Goal: Information Seeking & Learning: Learn about a topic

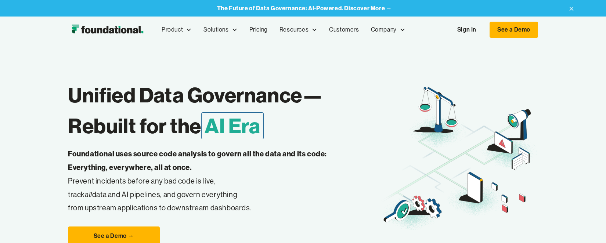
click at [476, 26] on link "Sign In" at bounding box center [467, 29] width 34 height 15
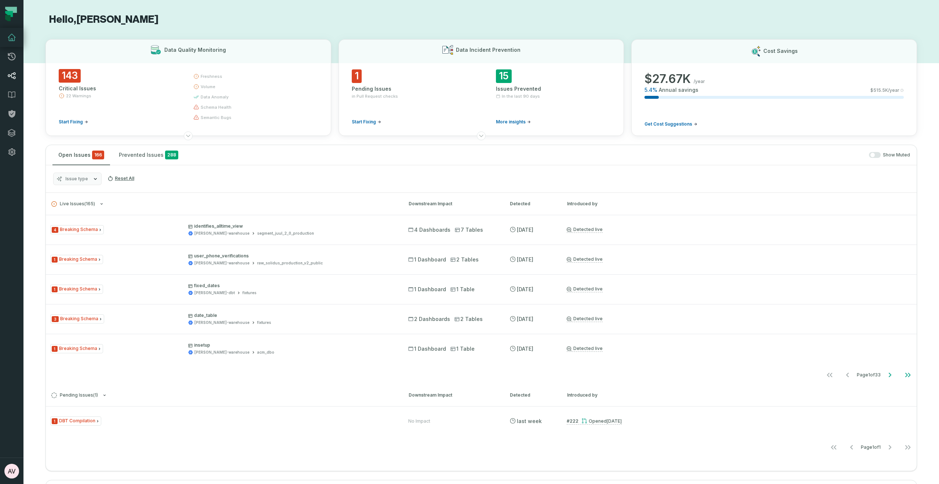
click at [12, 77] on icon at bounding box center [12, 75] width 8 height 7
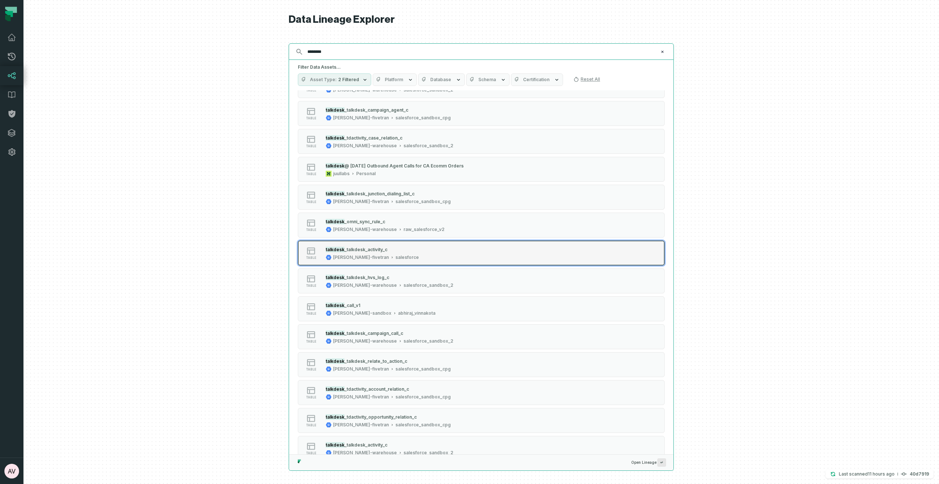
scroll to position [302, 0]
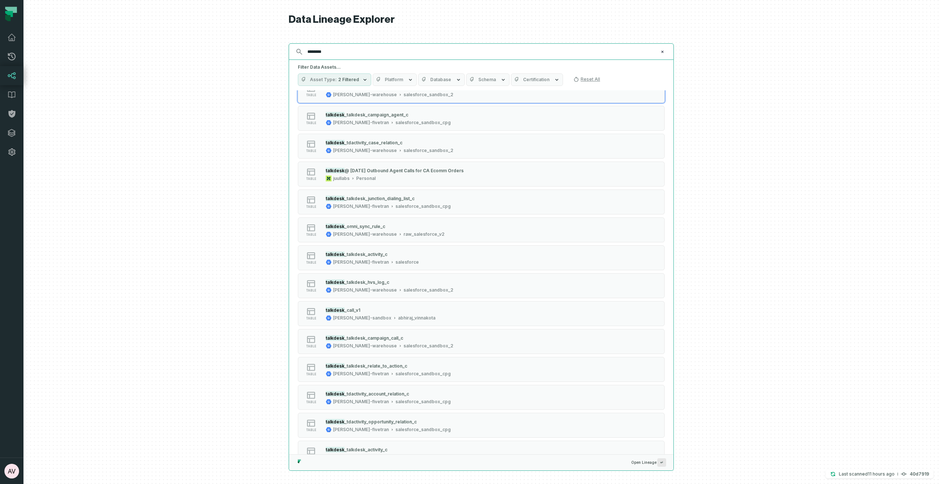
click at [376, 52] on input "********" at bounding box center [480, 52] width 355 height 12
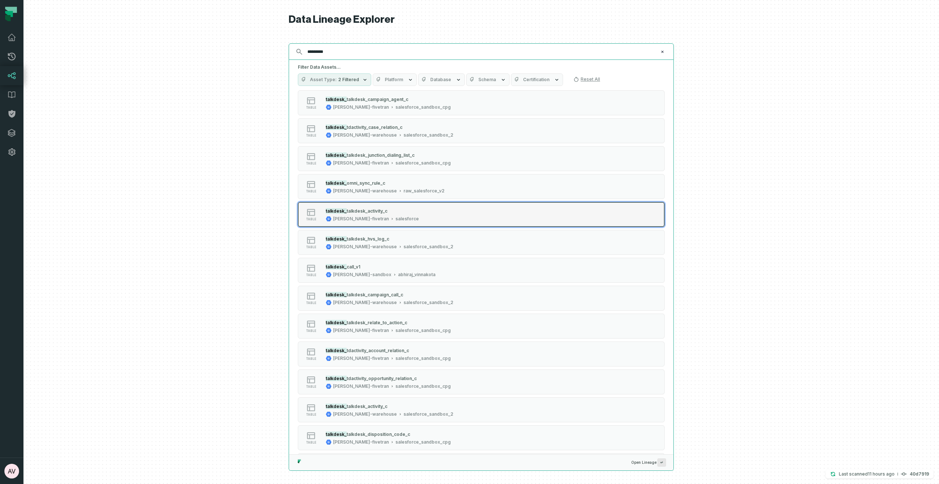
type input "*********"
click at [353, 210] on span "talkdesk_activity_c" at bounding box center [367, 211] width 41 height 6
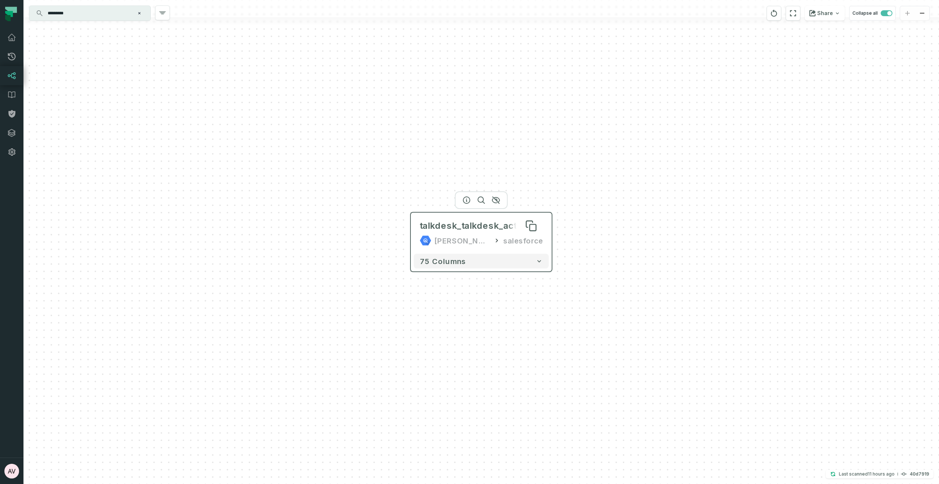
click at [508, 231] on div "talkdesk_talkdesk_activity_c" at bounding box center [481, 226] width 123 height 12
click at [93, 10] on input "*********" at bounding box center [89, 13] width 92 height 12
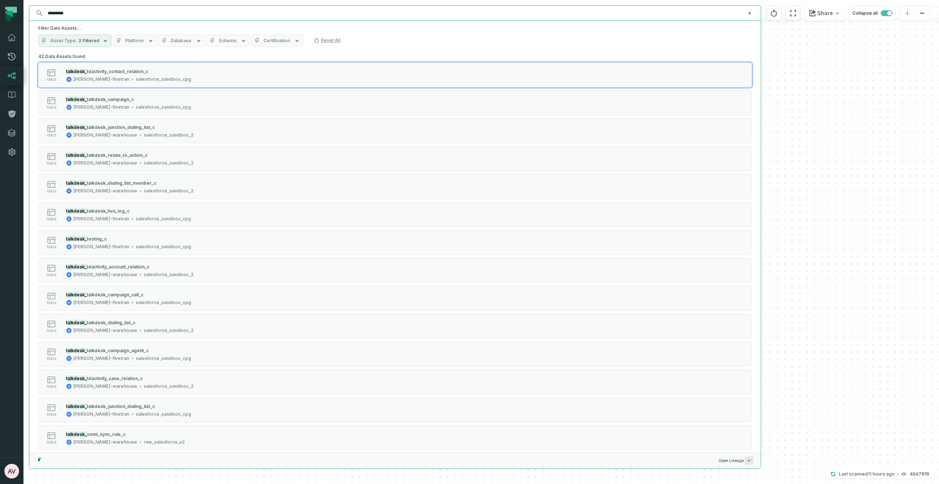
click at [190, 39] on button "Database" at bounding box center [182, 40] width 47 height 12
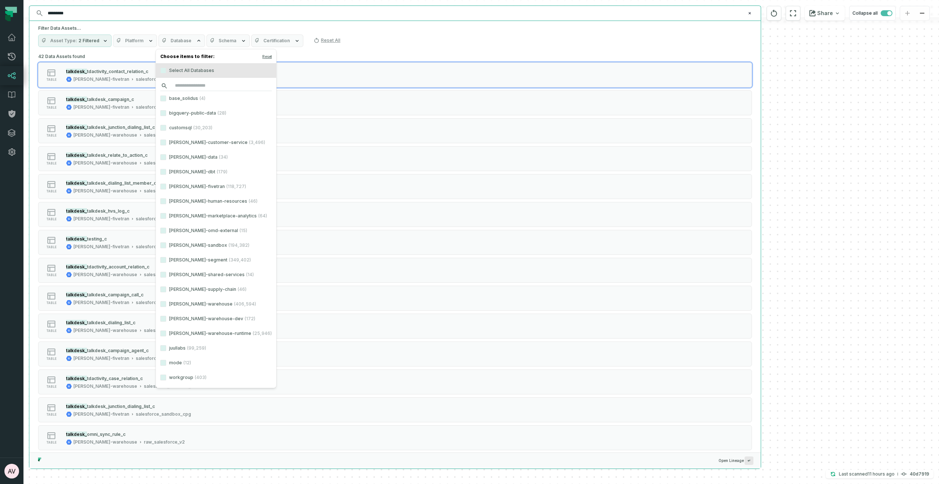
click at [201, 85] on input "search" at bounding box center [216, 86] width 112 height 10
type input "*"
click at [230, 36] on button "Schema" at bounding box center [228, 40] width 43 height 12
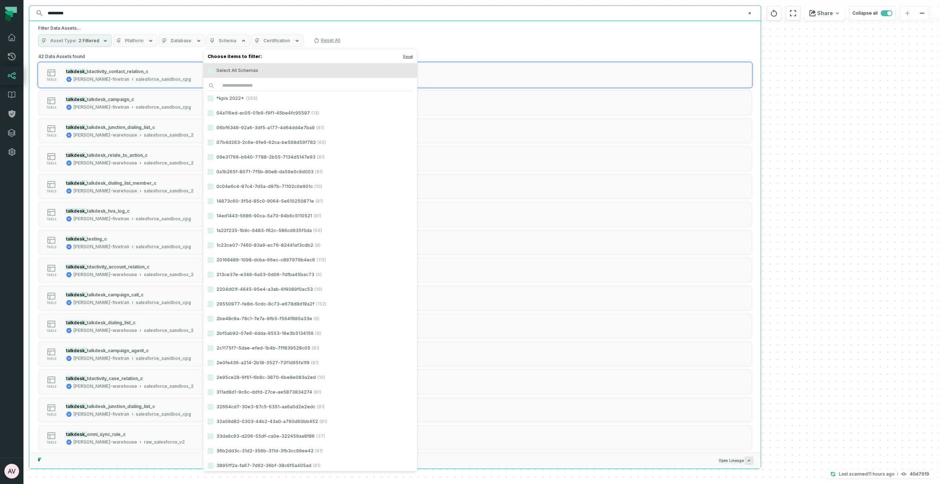
click at [230, 40] on span "Schema" at bounding box center [228, 41] width 18 height 6
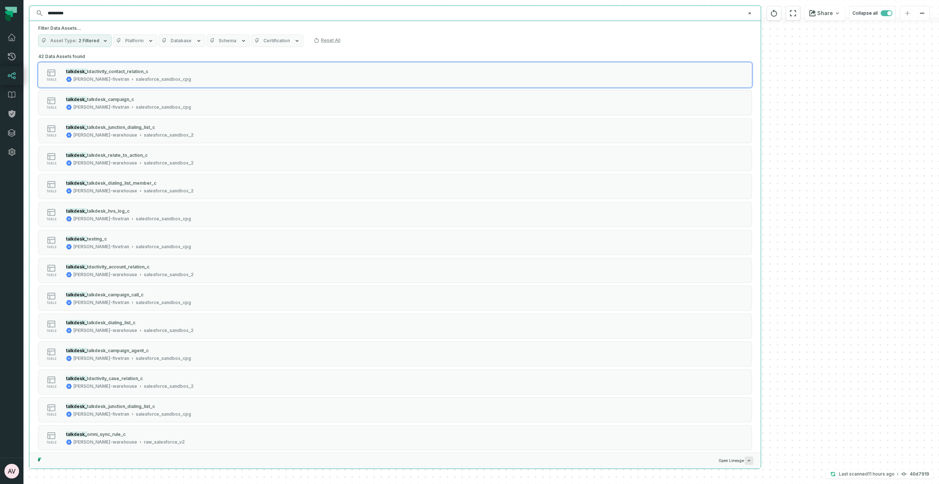
click at [230, 40] on span "Schema" at bounding box center [228, 41] width 18 height 6
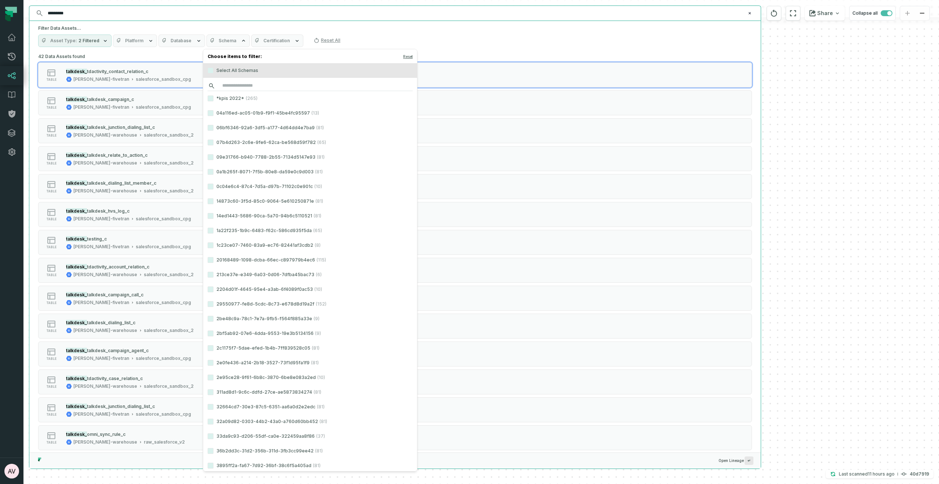
click at [236, 88] on input "search" at bounding box center [310, 86] width 205 height 10
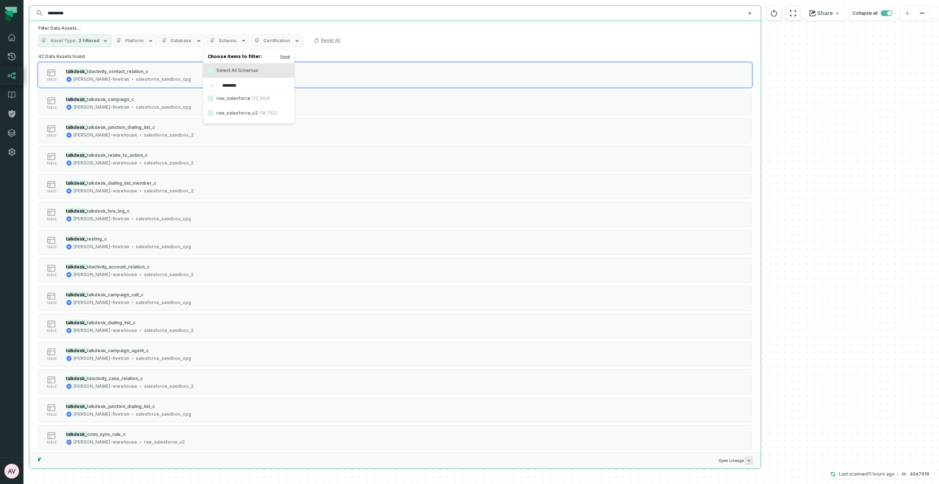
type input "********"
click at [230, 108] on label "raw_salesforce_v2 (18,752)" at bounding box center [248, 113] width 91 height 15
click at [214, 110] on button "raw_salesforce_v2 (18,752)" at bounding box center [211, 113] width 6 height 6
click at [406, 48] on div "Filter Data Assets... Asset Type 2 Filtered Platform Database Schema raw_salesf…" at bounding box center [395, 36] width 732 height 30
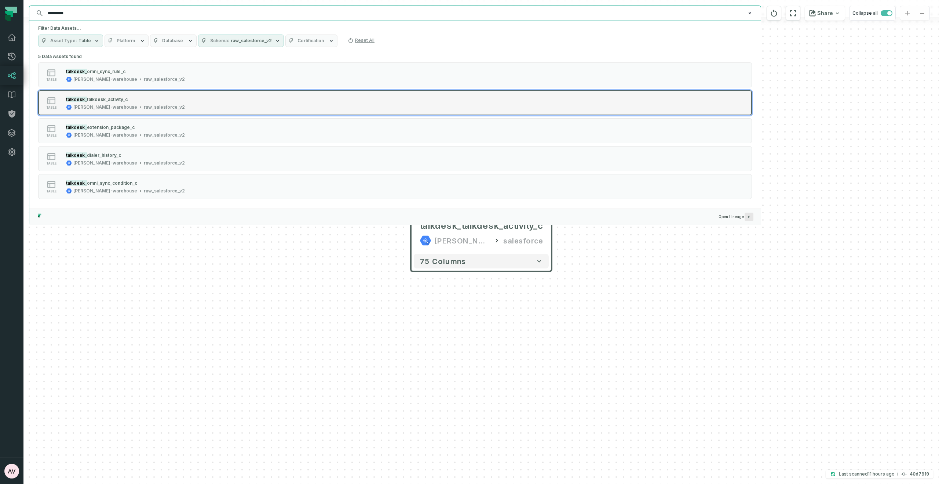
click at [106, 101] on span "talkdesk_activity_c" at bounding box center [107, 100] width 41 height 6
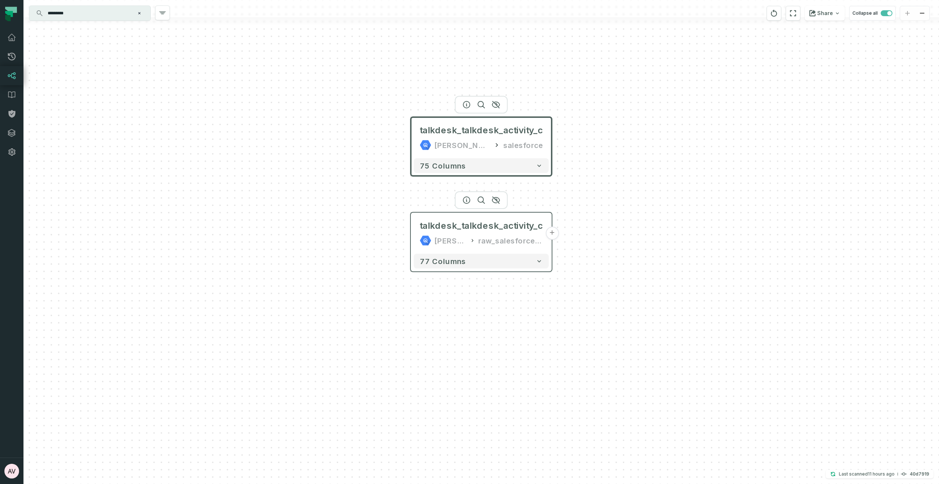
click at [551, 235] on button "+" at bounding box center [552, 232] width 13 height 13
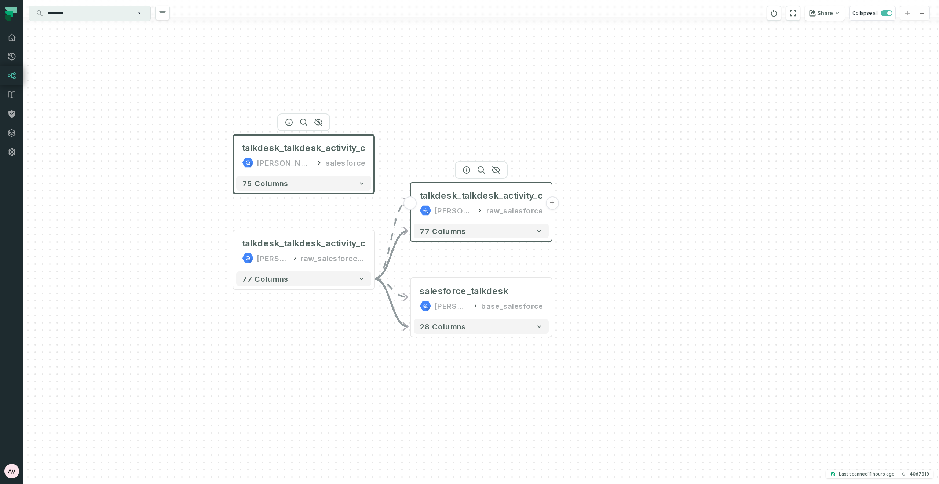
click at [552, 205] on button "+" at bounding box center [552, 202] width 13 height 13
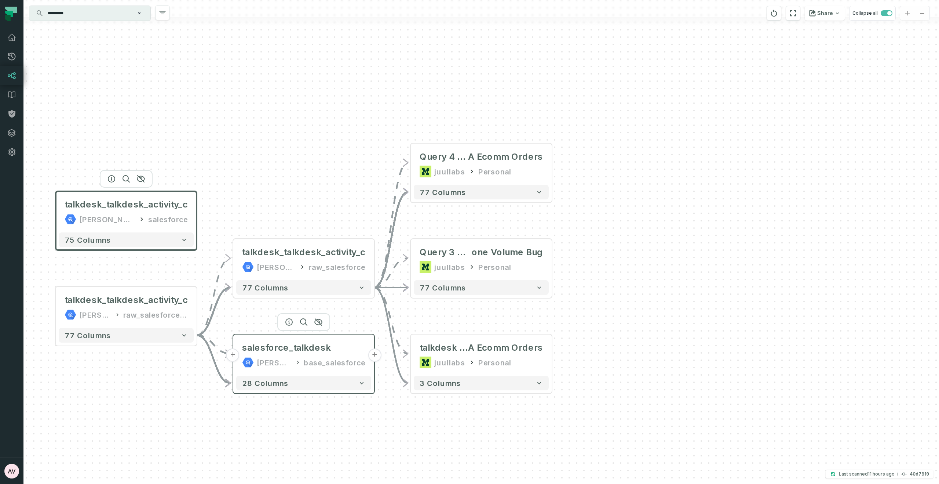
click at [374, 243] on button "+" at bounding box center [374, 354] width 13 height 13
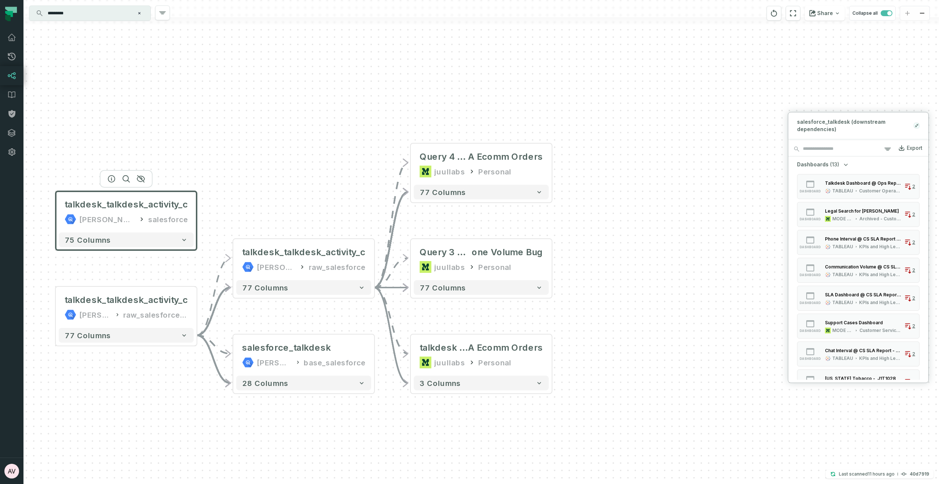
click at [611, 124] on icon at bounding box center [917, 126] width 5 height 6
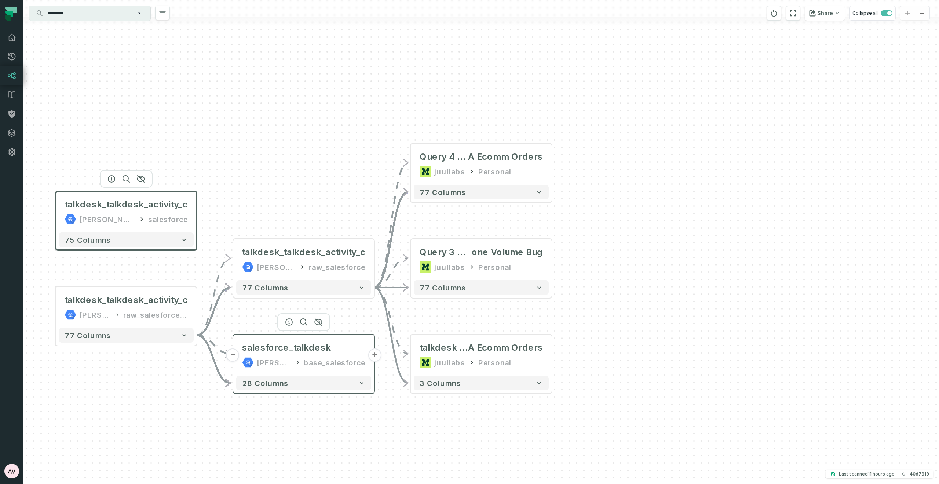
click at [373, 243] on button "+" at bounding box center [374, 354] width 13 height 13
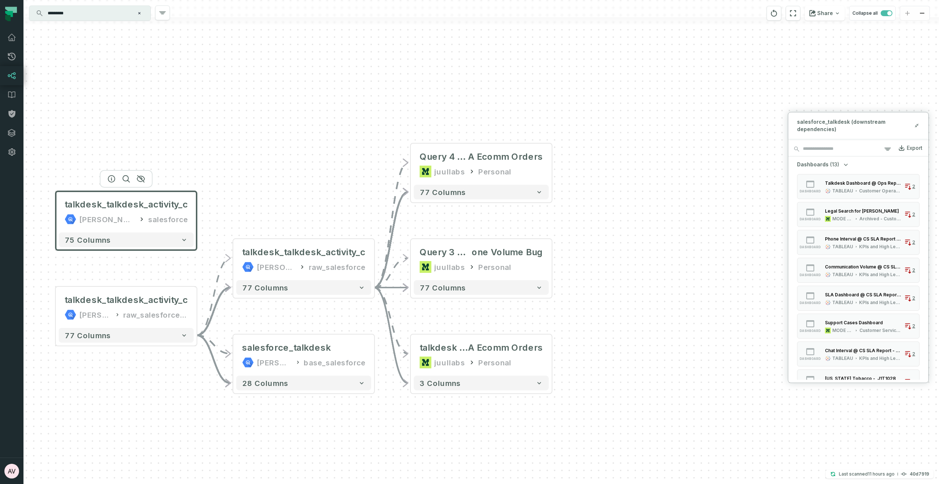
scroll to position [162, 0]
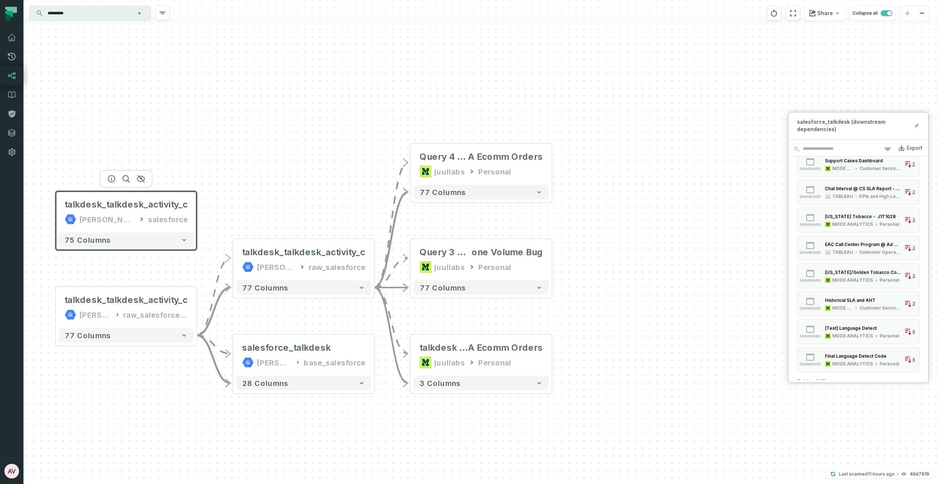
click at [611, 149] on icon at bounding box center [901, 147] width 7 height 7
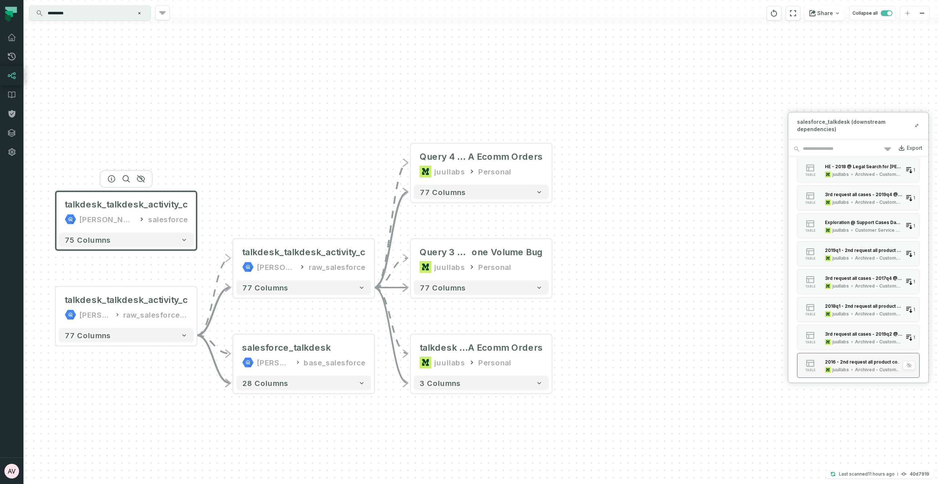
scroll to position [352, 0]
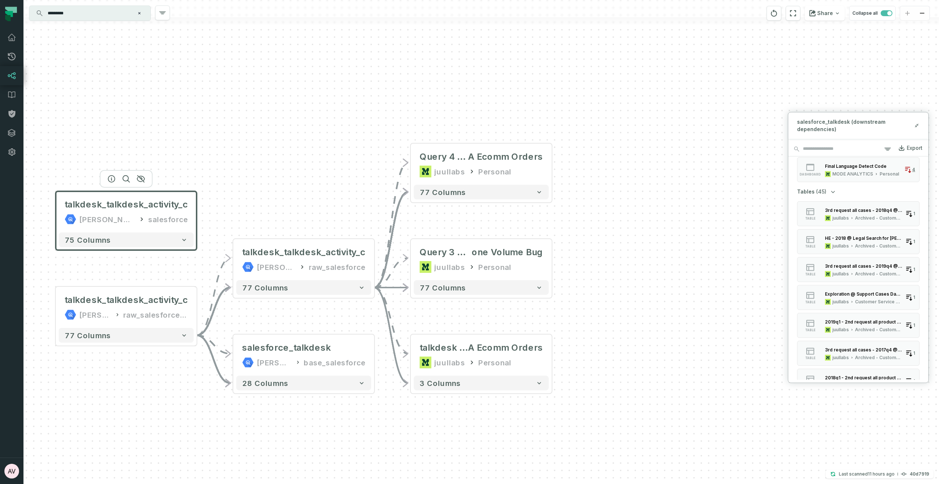
click at [611, 190] on icon "button" at bounding box center [833, 191] width 7 height 7
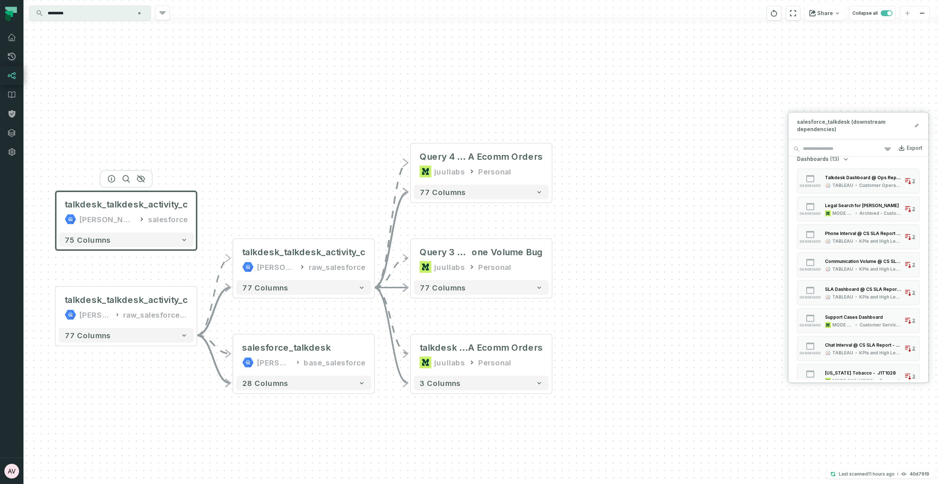
scroll to position [0, 0]
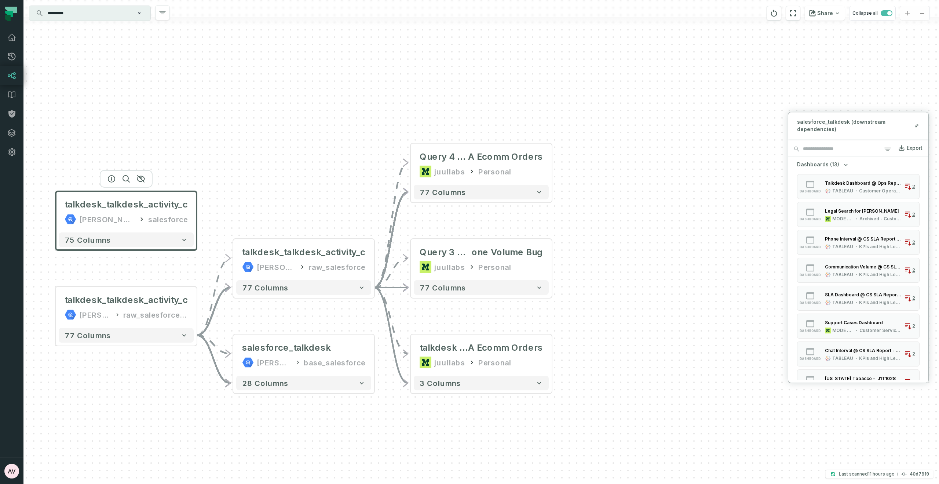
click at [611, 161] on icon "button" at bounding box center [846, 164] width 7 height 7
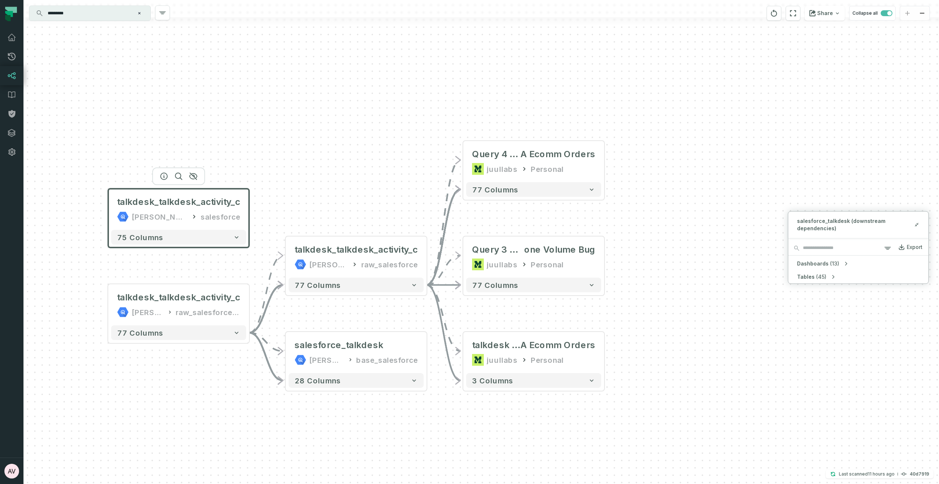
drag, startPoint x: 287, startPoint y: 148, endPoint x: 362, endPoint y: 142, distance: 75.5
click at [362, 142] on div "- Query 4 @ 2022-02-02 Outbound Agent Calls for C A Ecomm Orders juullabs Perso…" at bounding box center [481, 242] width 916 height 484
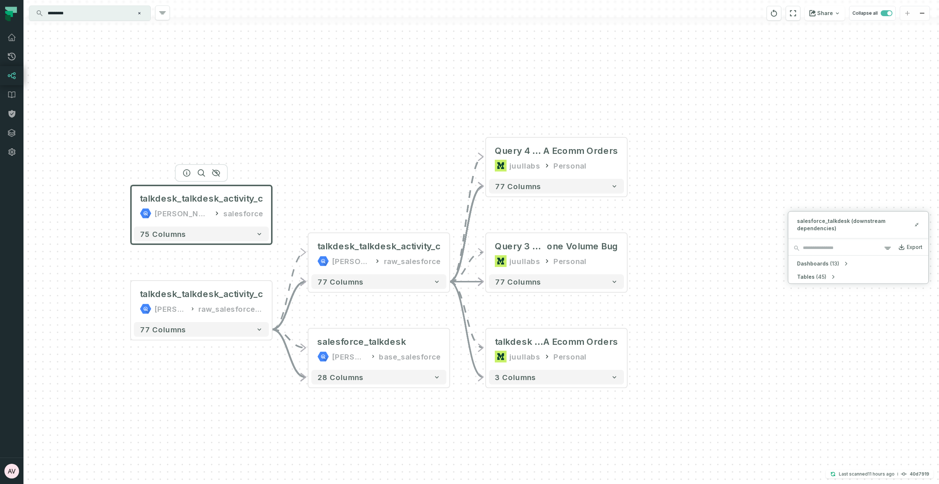
click at [138, 14] on icon "Clear search query" at bounding box center [139, 13] width 4 height 4
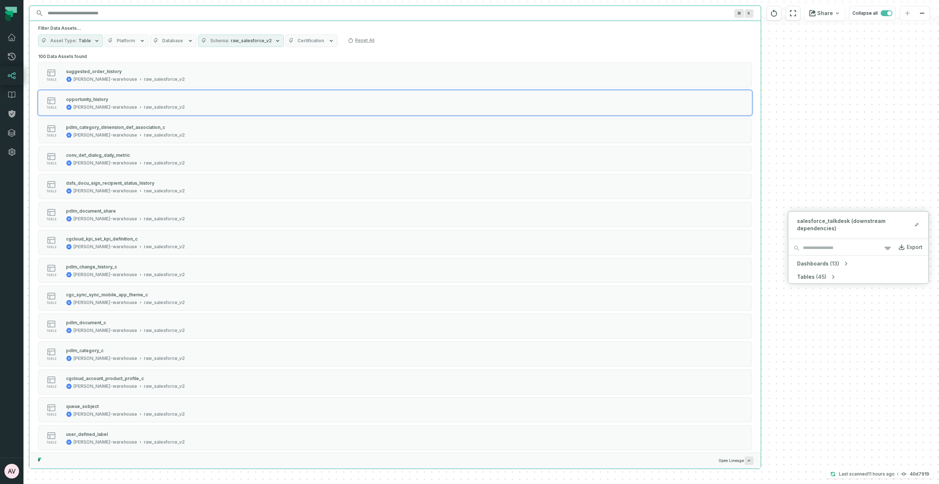
click at [611, 116] on div "- Query 4 @ 2022-02-02 Outbound Agent Calls for C A Ecomm Orders juullabs Perso…" at bounding box center [481, 242] width 916 height 484
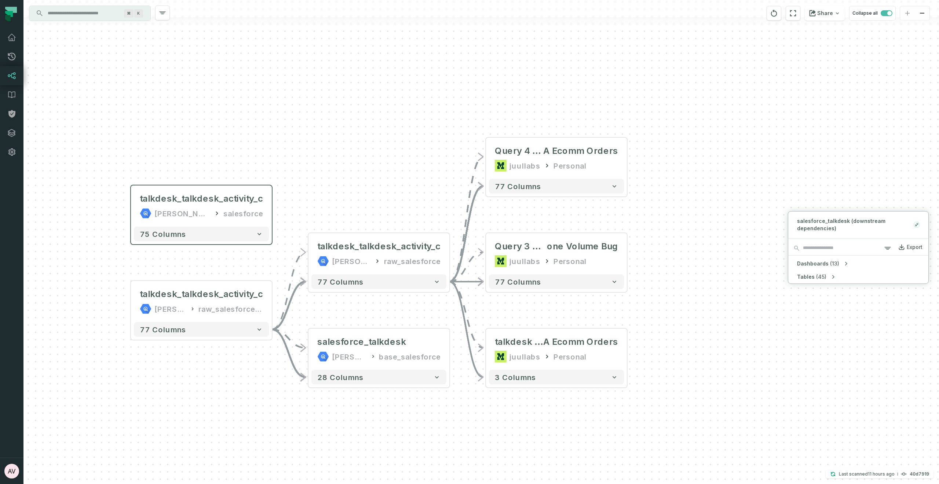
click at [611, 224] on icon at bounding box center [917, 225] width 5 height 6
click at [450, 243] on button "+" at bounding box center [449, 348] width 13 height 13
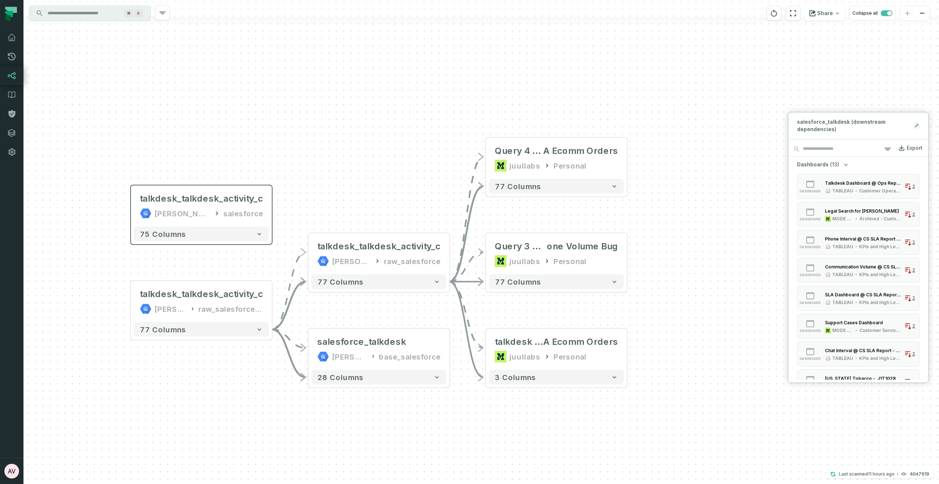
click at [611, 128] on icon at bounding box center [917, 126] width 5 height 6
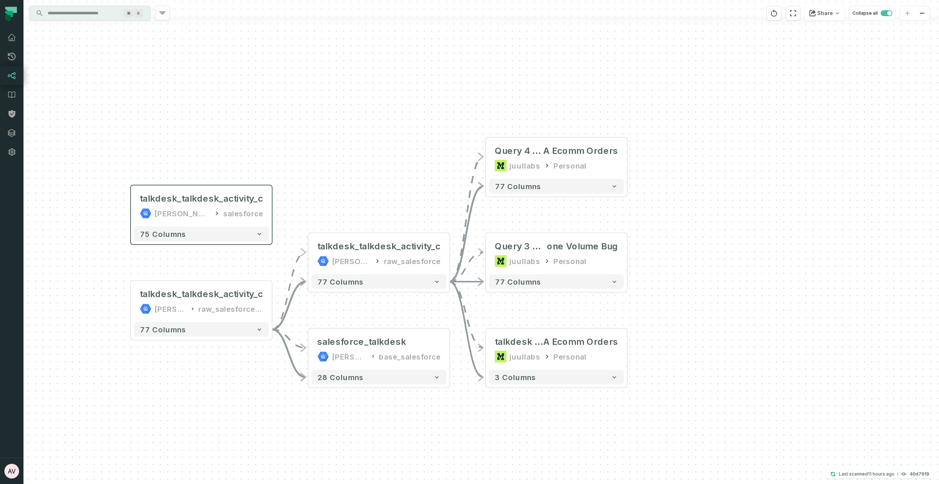
click at [99, 12] on input "Discovery Provider cmdk menu" at bounding box center [83, 13] width 80 height 12
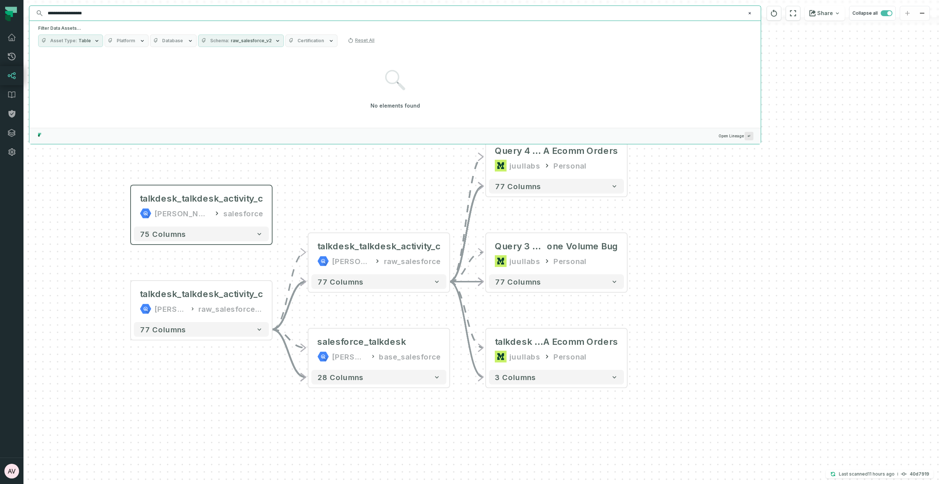
click at [105, 13] on input "**********" at bounding box center [394, 13] width 702 height 12
type input "**********"
click at [94, 36] on button "Asset Type Table" at bounding box center [70, 40] width 65 height 12
click at [120, 9] on input "**********" at bounding box center [394, 13] width 702 height 12
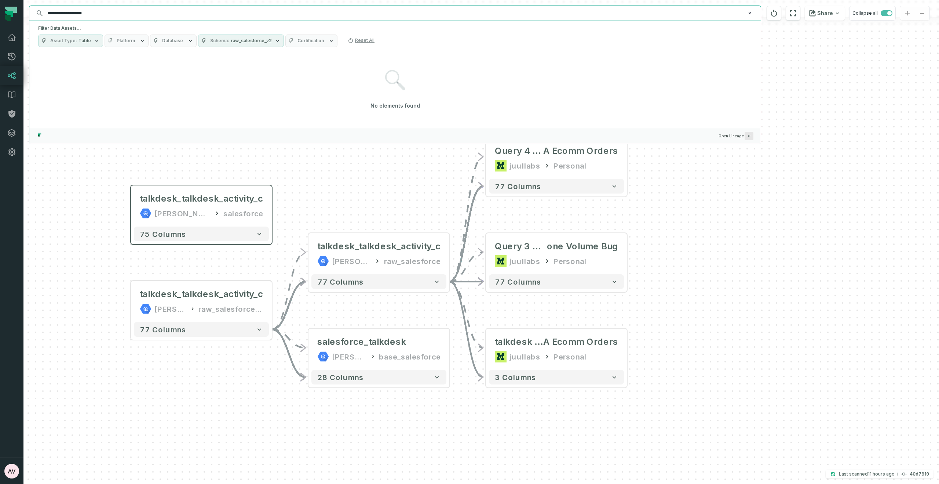
click at [237, 39] on span "raw_salesforce_v2" at bounding box center [251, 41] width 41 height 6
click at [275, 55] on button "Reset" at bounding box center [277, 57] width 10 height 6
click at [181, 40] on button "Database" at bounding box center [173, 40] width 47 height 12
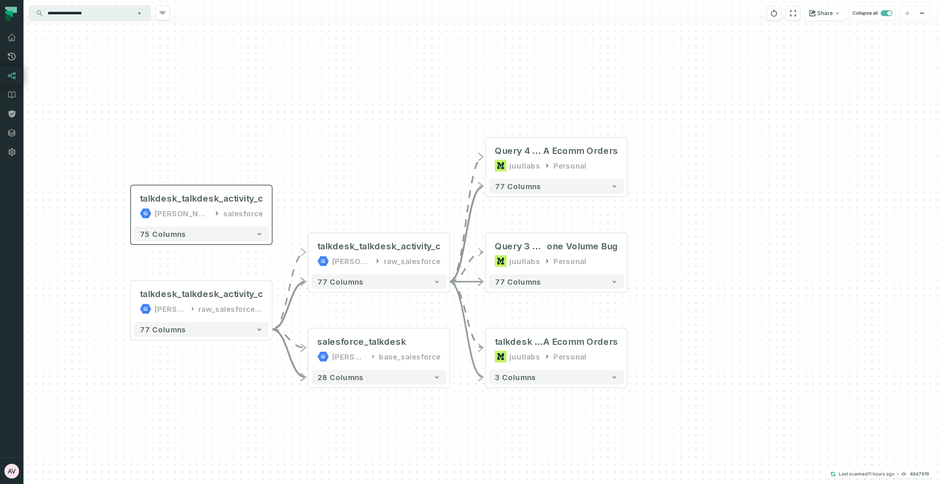
click at [331, 180] on div "- Query 4 @ 2022-02-02 Outbound Agent Calls for C A Ecomm Orders juullabs Perso…" at bounding box center [481, 242] width 916 height 484
click at [448, 243] on button "+" at bounding box center [449, 348] width 13 height 13
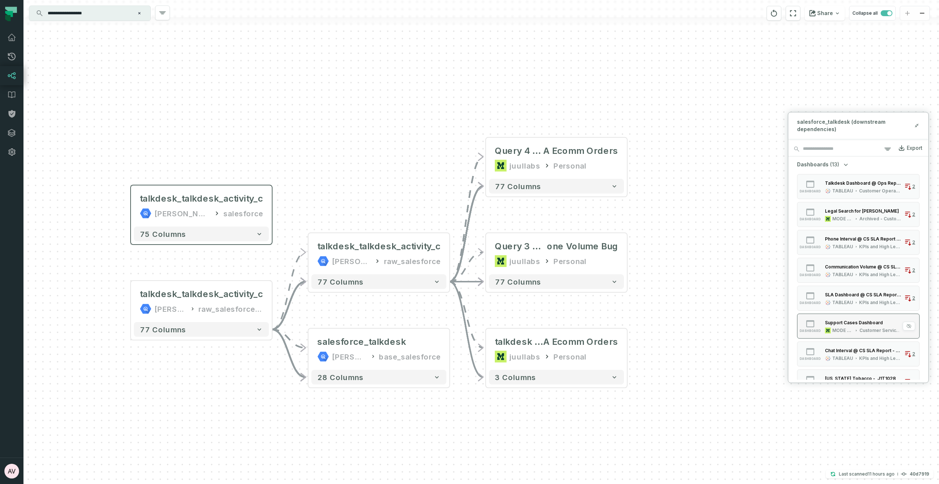
scroll to position [603, 0]
click at [216, 170] on icon "button" at bounding box center [215, 173] width 7 height 7
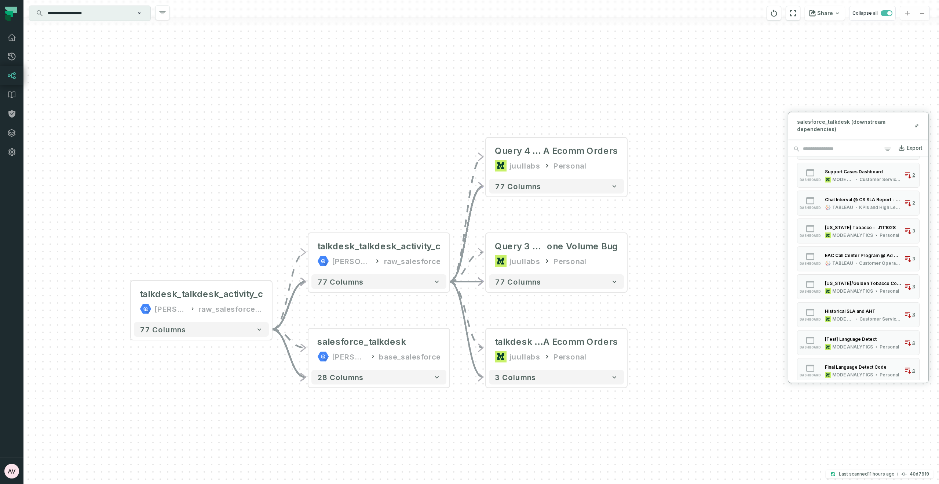
scroll to position [0, 0]
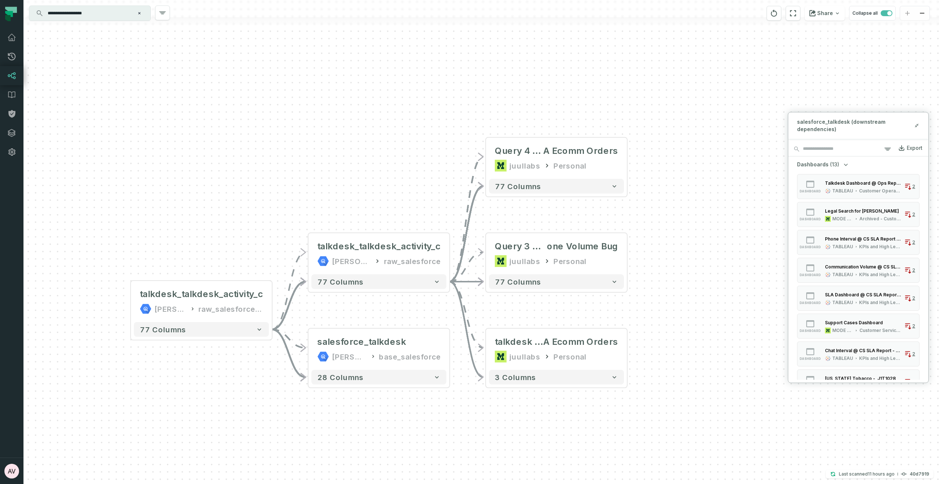
click at [611, 164] on icon "button" at bounding box center [846, 165] width 4 height 2
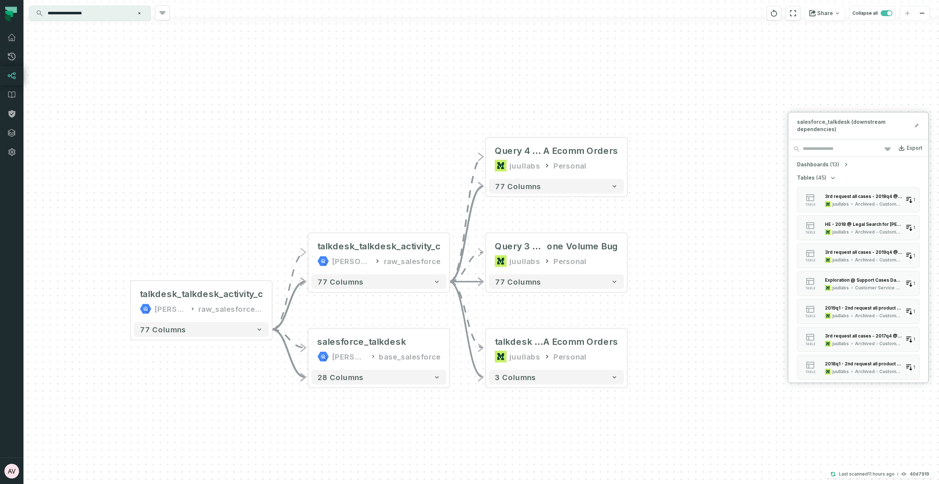
click at [611, 177] on icon "button" at bounding box center [833, 177] width 7 height 7
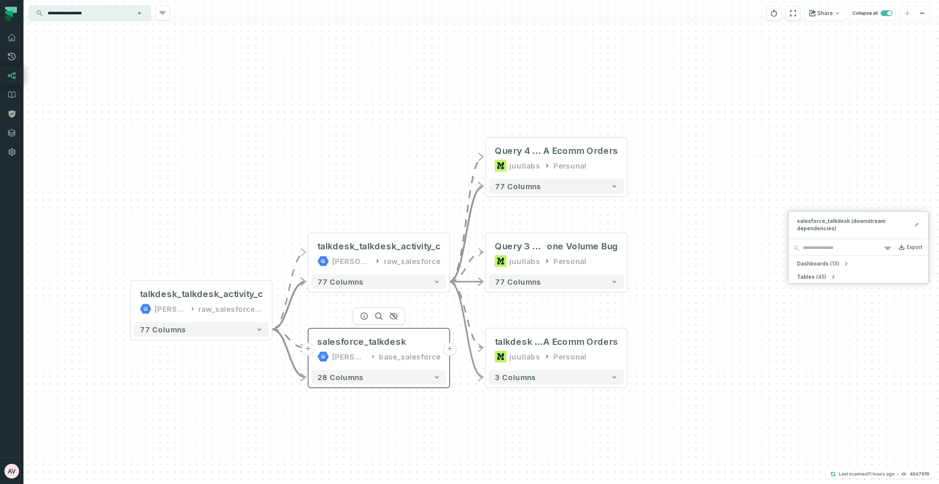
click at [451, 243] on button "+" at bounding box center [449, 348] width 13 height 13
